Goal: Information Seeking & Learning: Learn about a topic

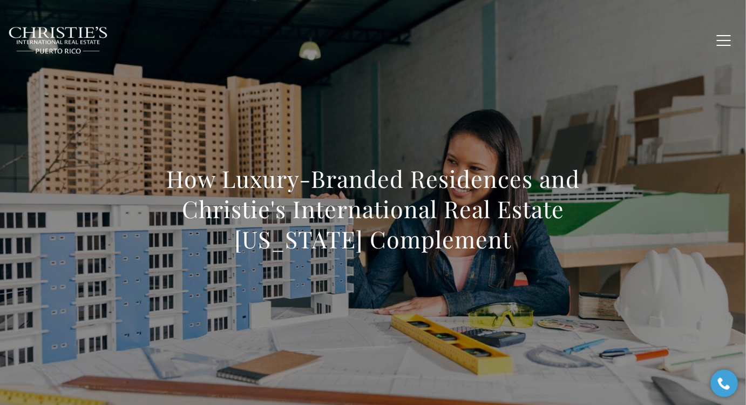
click at [371, 196] on h1 "How Luxury-Branded Residences and Christie's International Real Estate Puerto R…" at bounding box center [373, 209] width 476 height 91
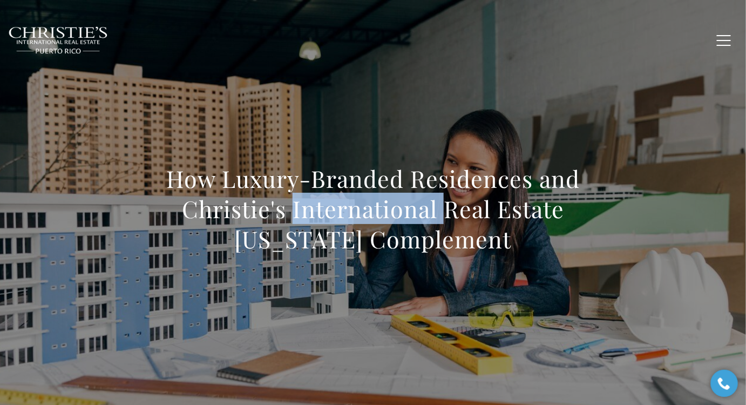
click at [371, 196] on h1 "How Luxury-Branded Residences and Christie's International Real Estate Puerto R…" at bounding box center [373, 209] width 476 height 91
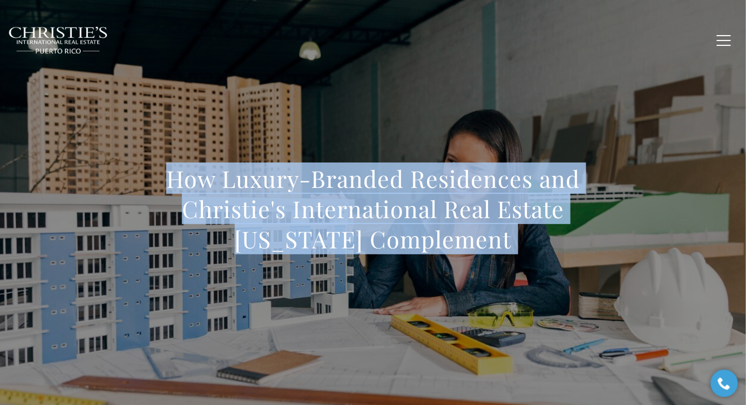
click at [371, 196] on h1 "How Luxury-Branded Residences and Christie's International Real Estate Puerto R…" at bounding box center [373, 209] width 476 height 91
copy body "How Luxury-Branded Residences and Christie's International Real Estate Puerto R…"
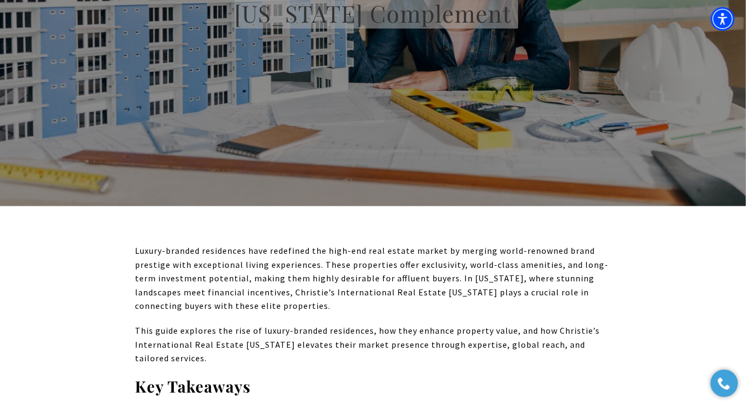
scroll to position [294, 0]
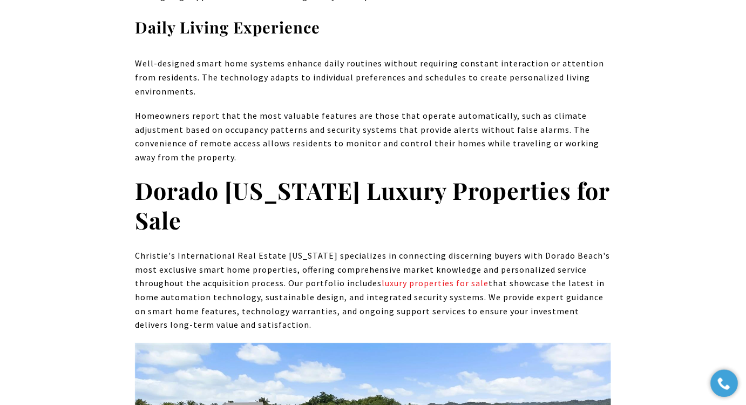
scroll to position [5271, 0]
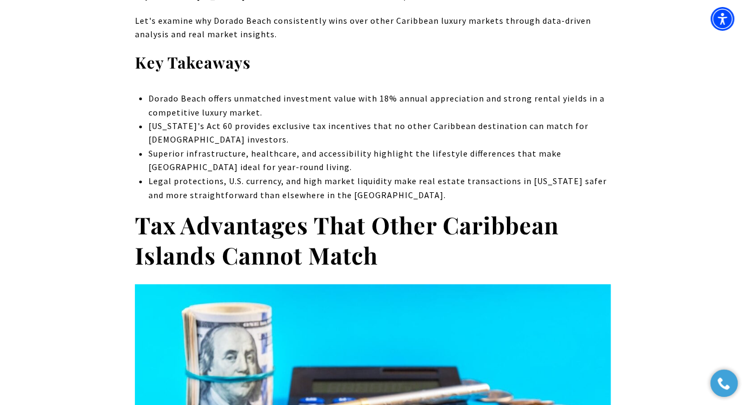
scroll to position [301, 0]
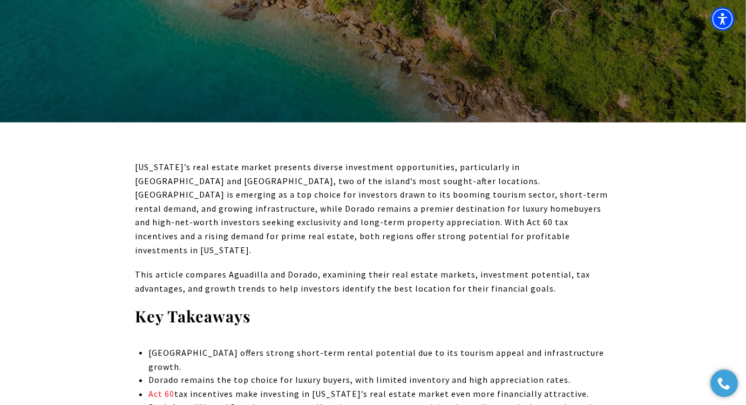
scroll to position [343, 0]
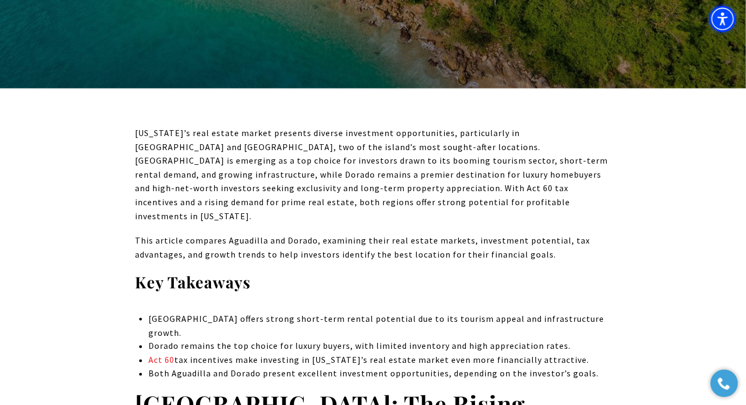
click at [741, 34] on span "Accessibility Menu" at bounding box center [723, 19] width 38 height 38
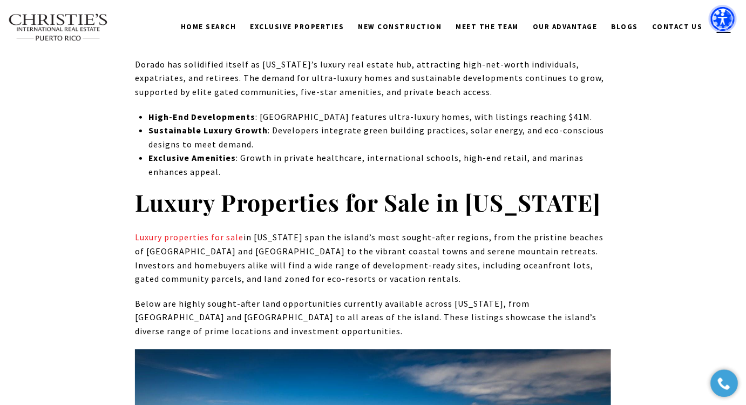
scroll to position [4322, 0]
